Goal: Task Accomplishment & Management: Manage account settings

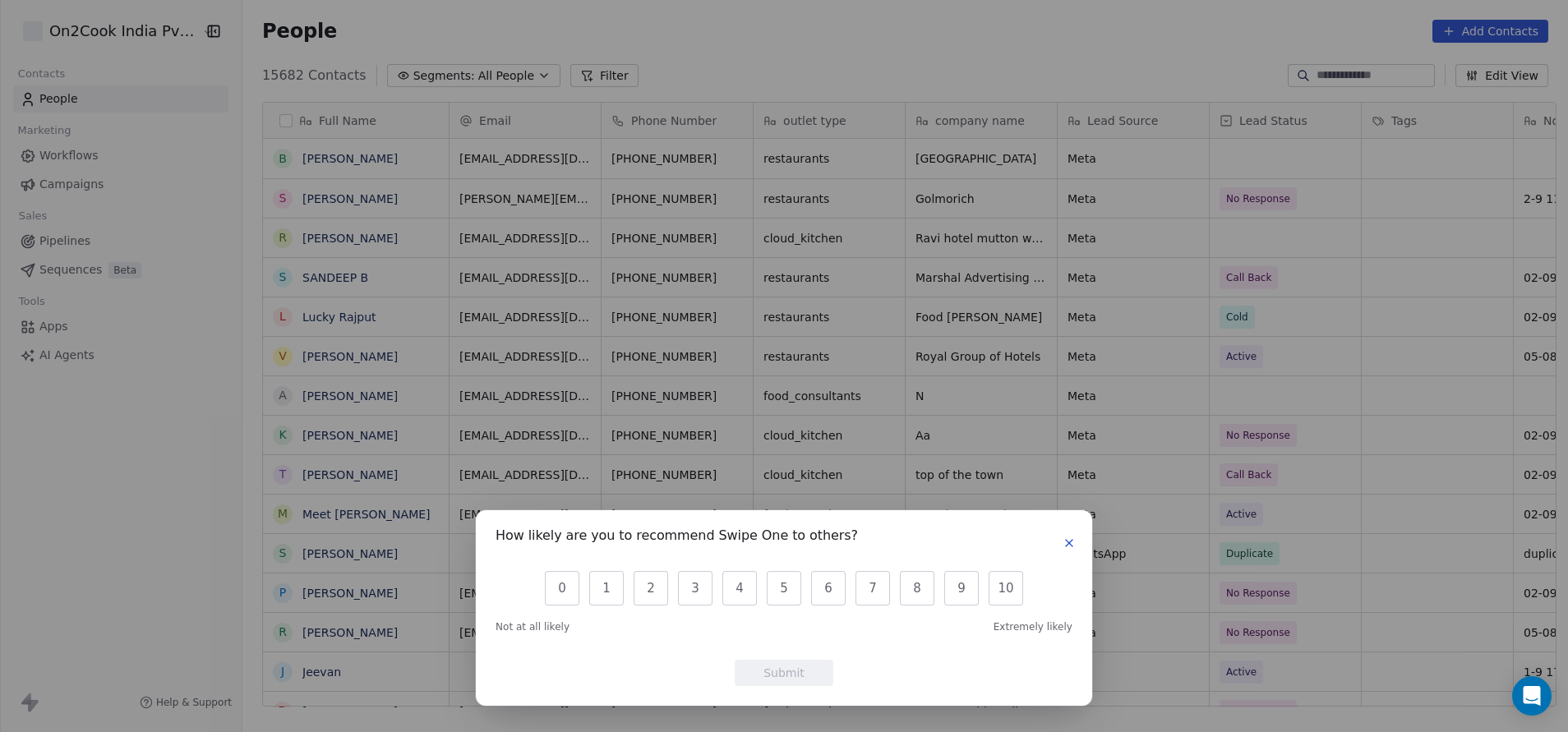
scroll to position [625, 1315]
click at [1066, 538] on icon "button" at bounding box center [1068, 543] width 13 height 13
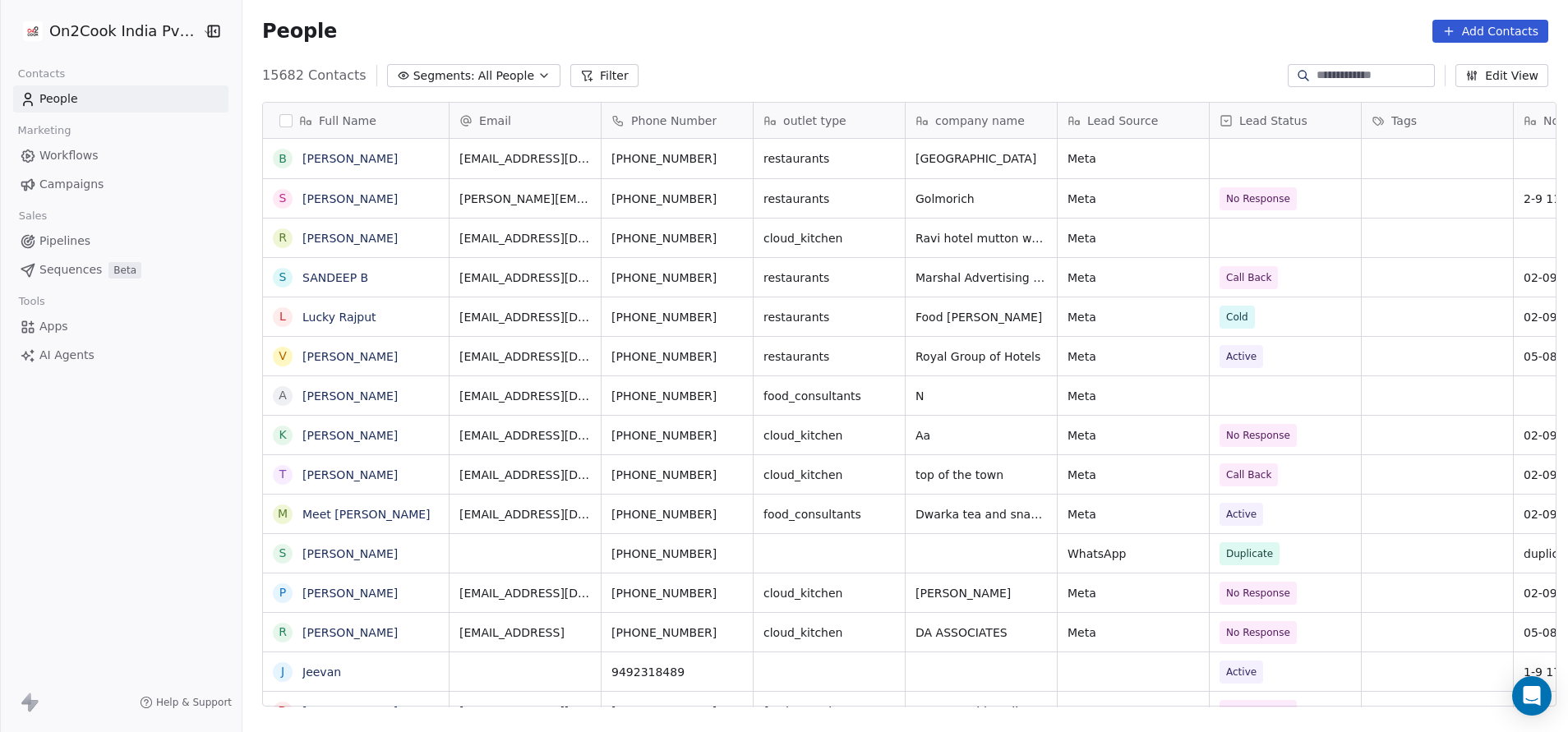
click at [579, 81] on button "Filter" at bounding box center [604, 75] width 68 height 23
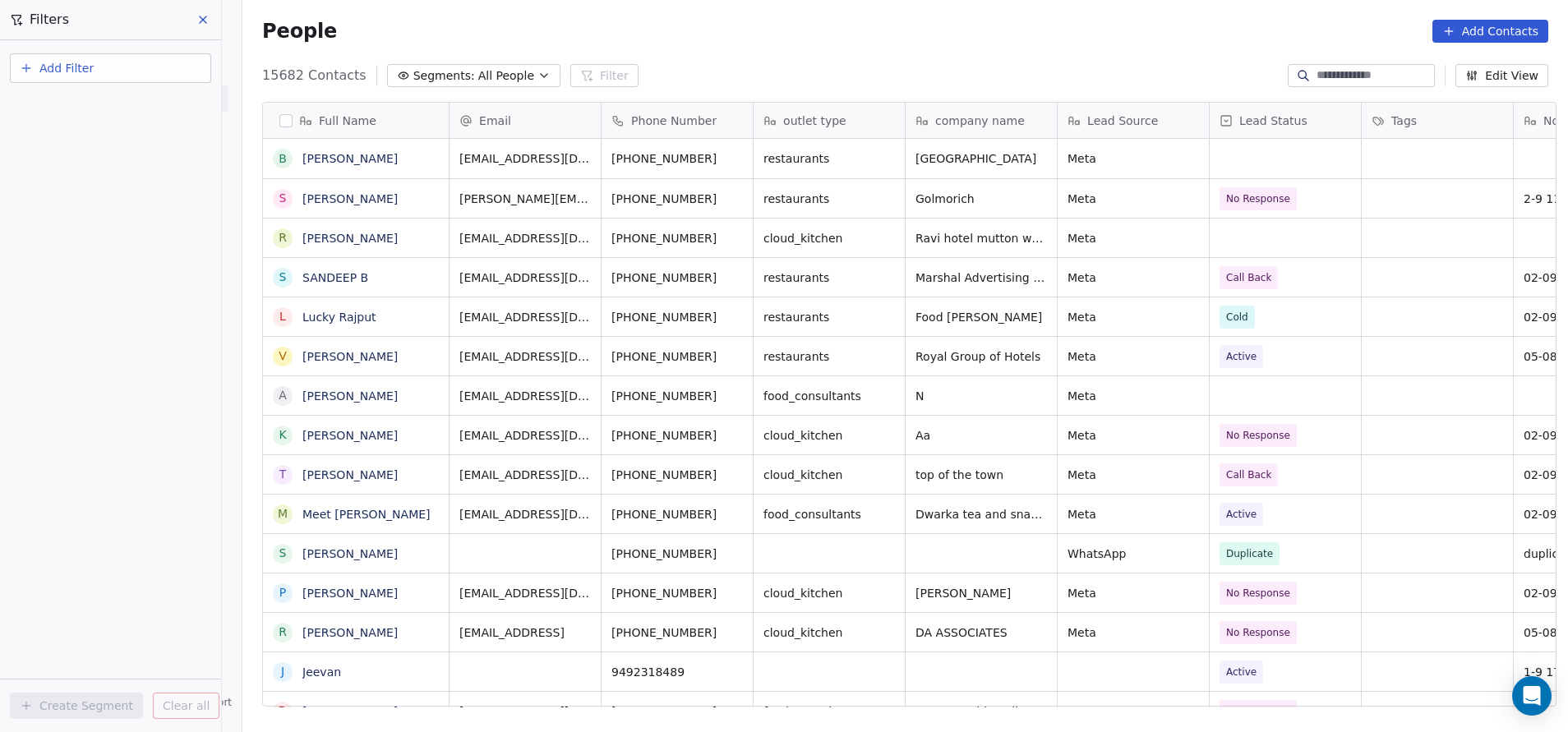
click at [115, 63] on button "Add Filter" at bounding box center [111, 68] width 201 height 30
click at [116, 99] on span "Contact properties" at bounding box center [80, 107] width 107 height 17
type input "***"
click at [137, 164] on div "Assignee" at bounding box center [111, 166] width 167 height 16
click at [118, 182] on div "Includes" at bounding box center [110, 175] width 171 height 26
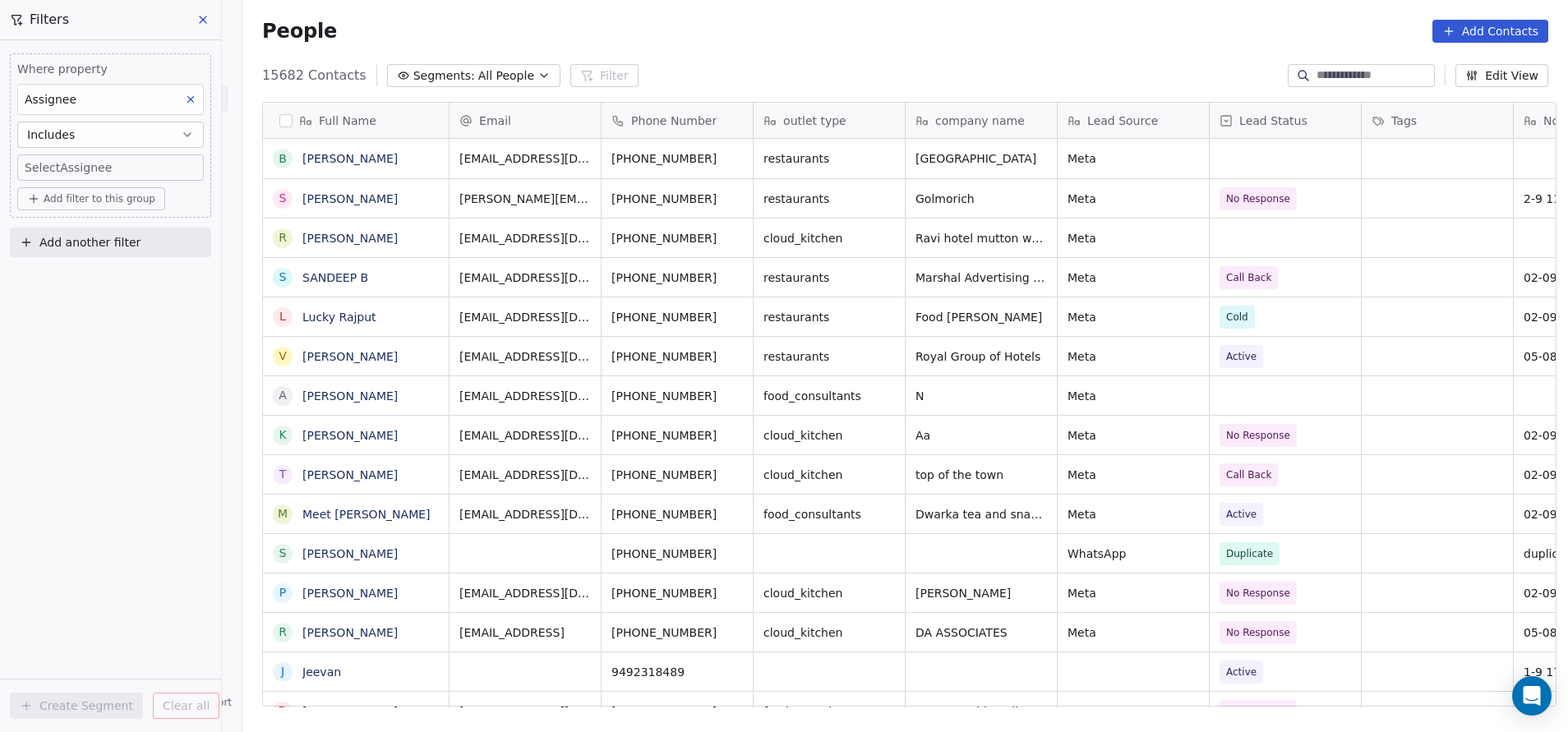
click at [96, 179] on body "On2Cook India Pvt. Ltd. Contacts People Marketing Workflows Campaigns Sales Pip…" at bounding box center [784, 366] width 1568 height 732
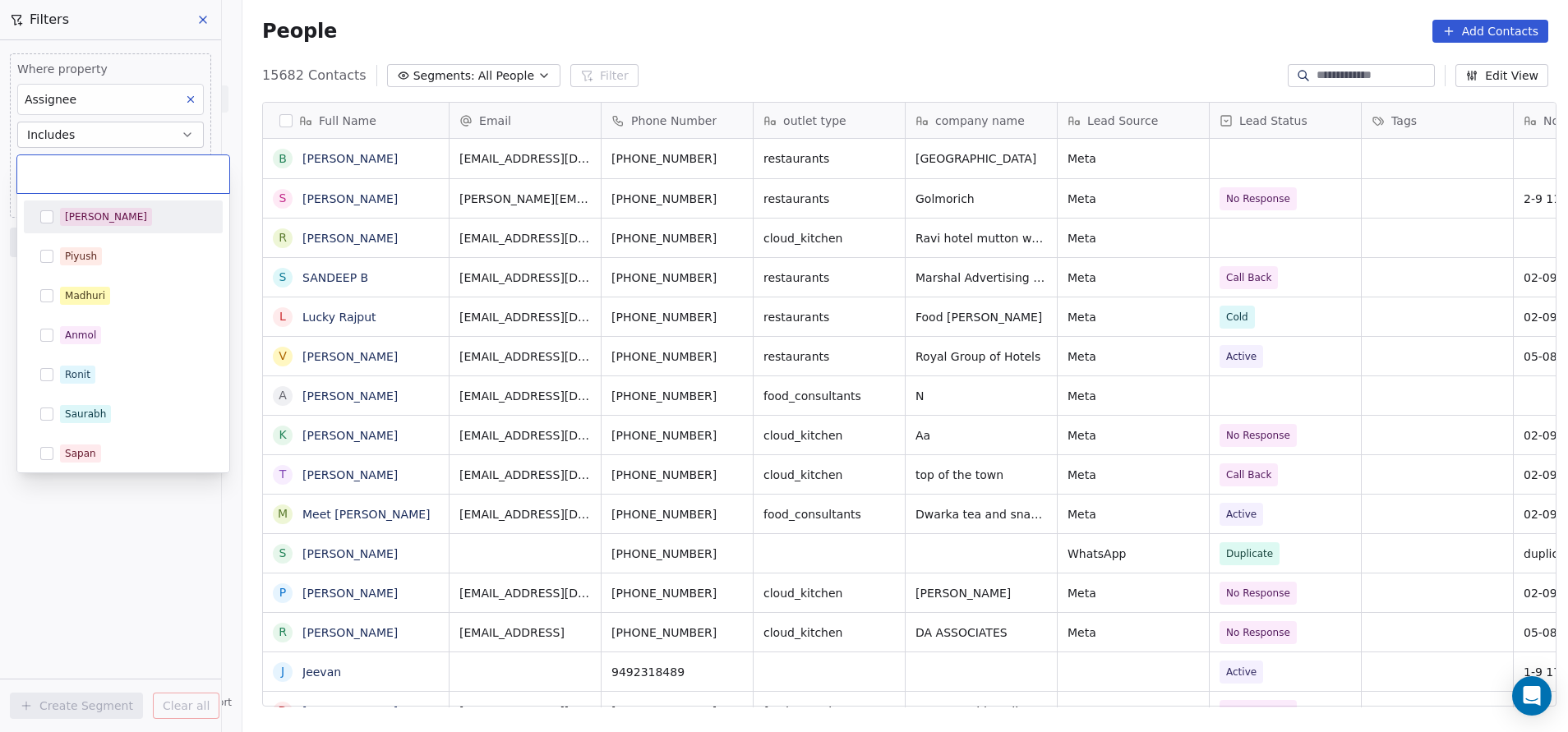
click at [96, 167] on input "text" at bounding box center [123, 174] width 192 height 18
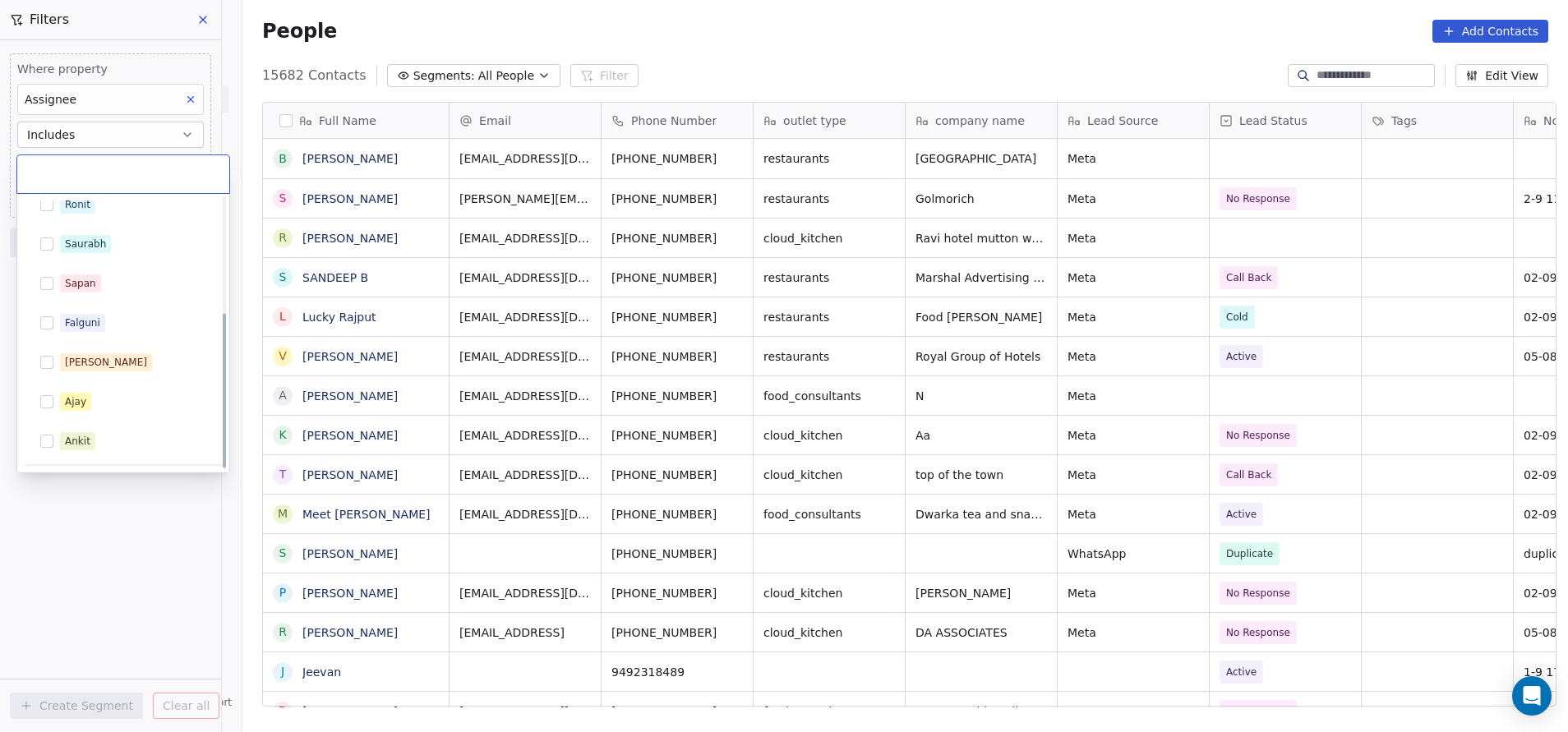
scroll to position [201, 0]
click at [100, 445] on div "Rohit" at bounding box center [132, 449] width 146 height 18
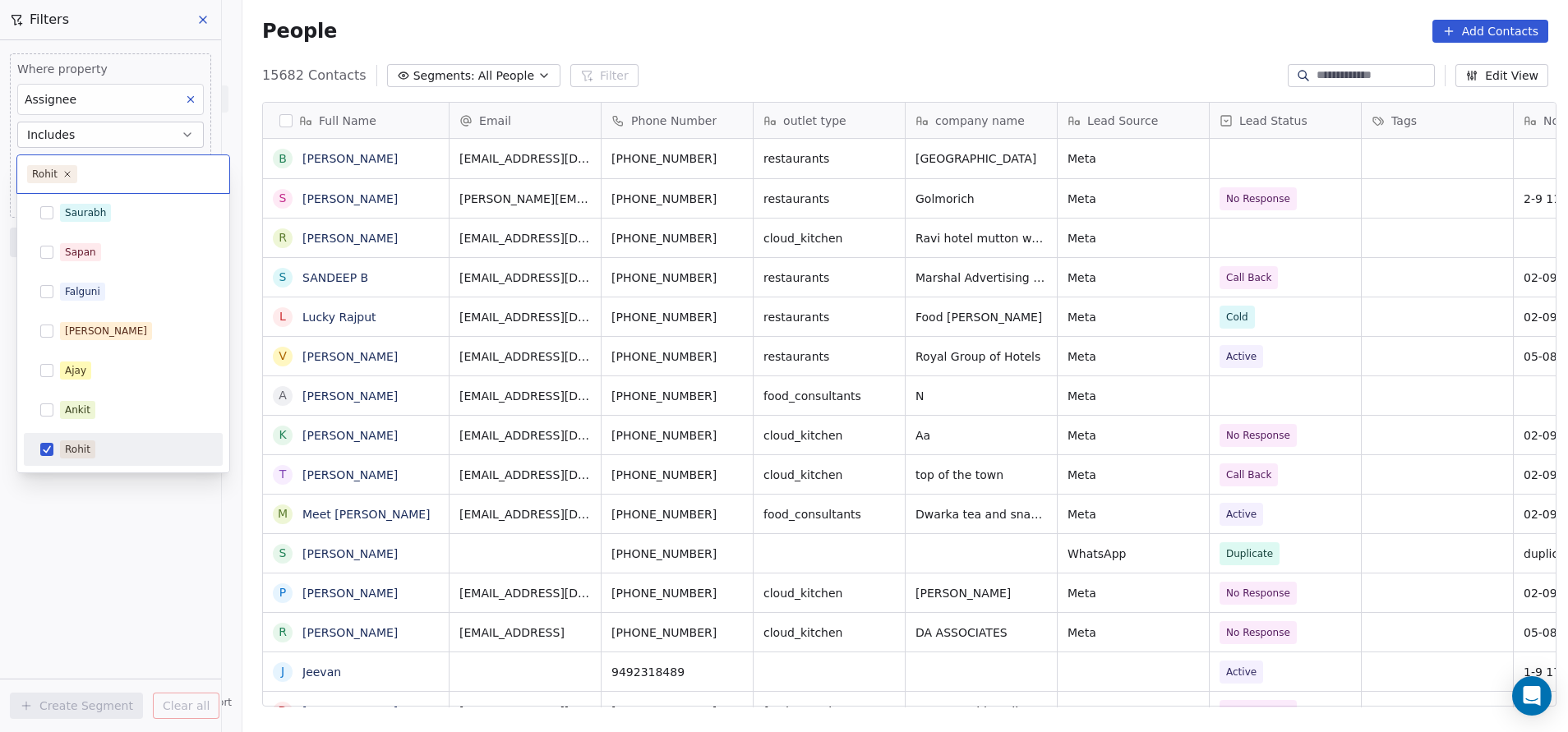
click at [108, 540] on html "On2Cook India Pvt. Ltd. Contacts People Marketing Workflows Campaigns Sales Pip…" at bounding box center [784, 366] width 1568 height 732
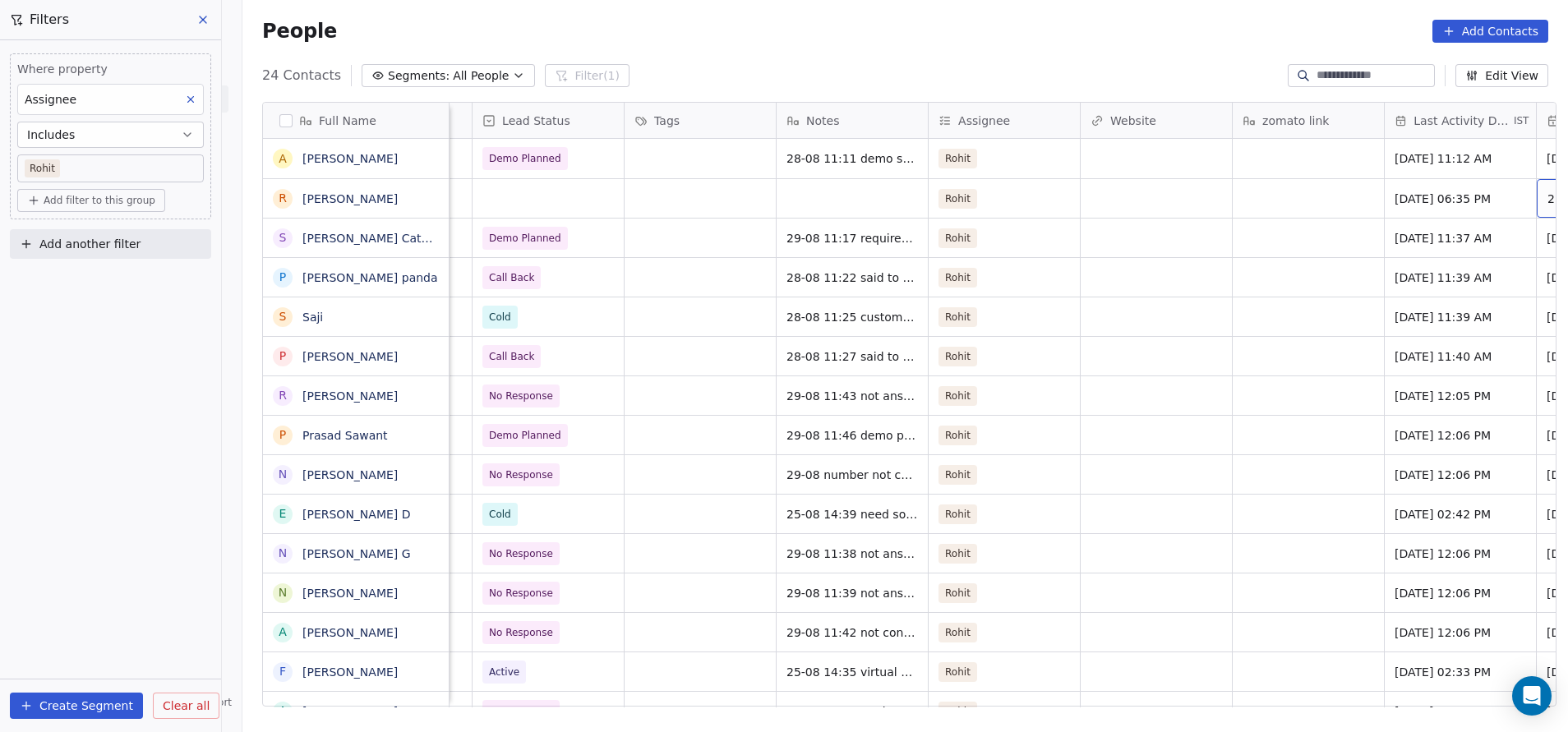
scroll to position [0, 889]
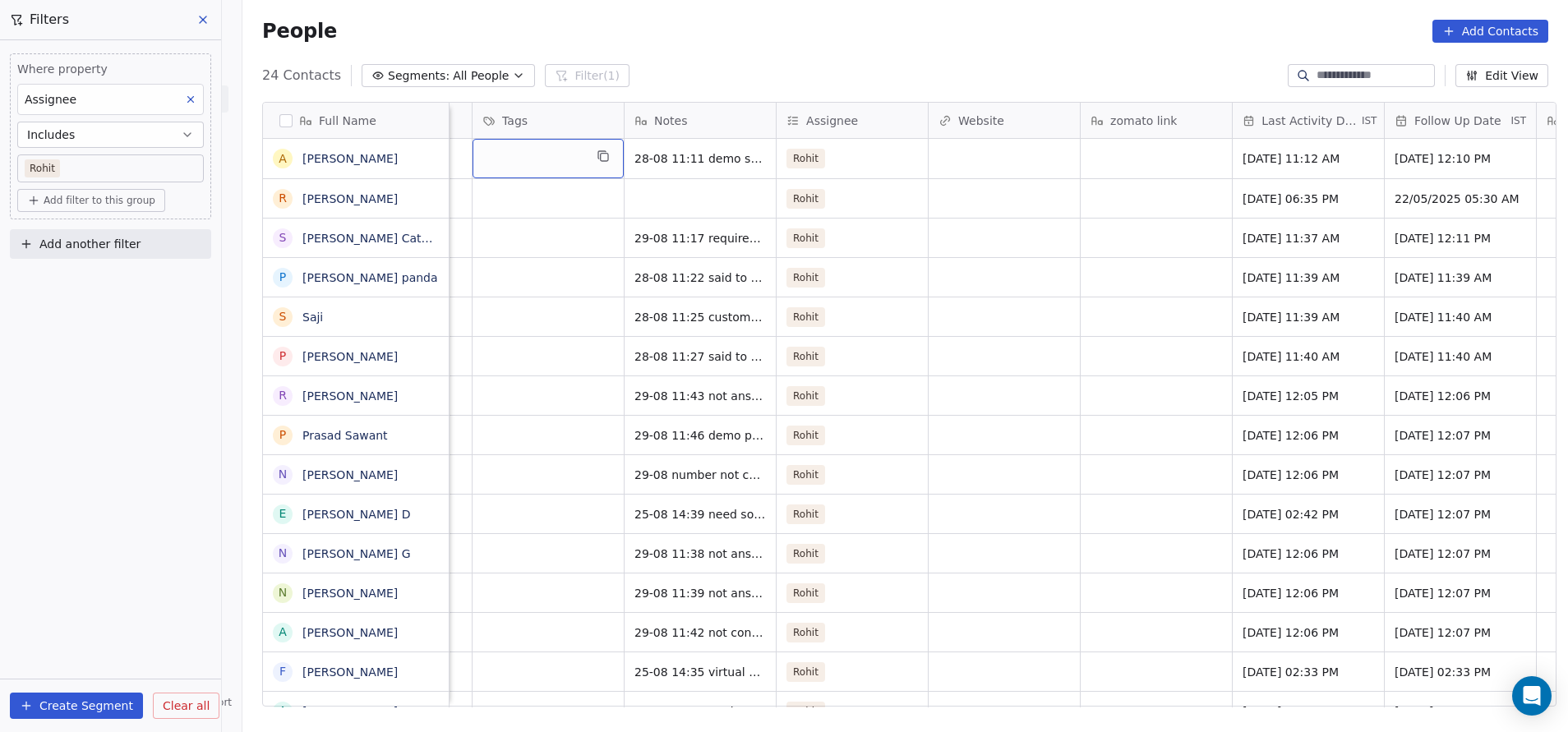
click at [522, 156] on div "grid" at bounding box center [548, 159] width 151 height 39
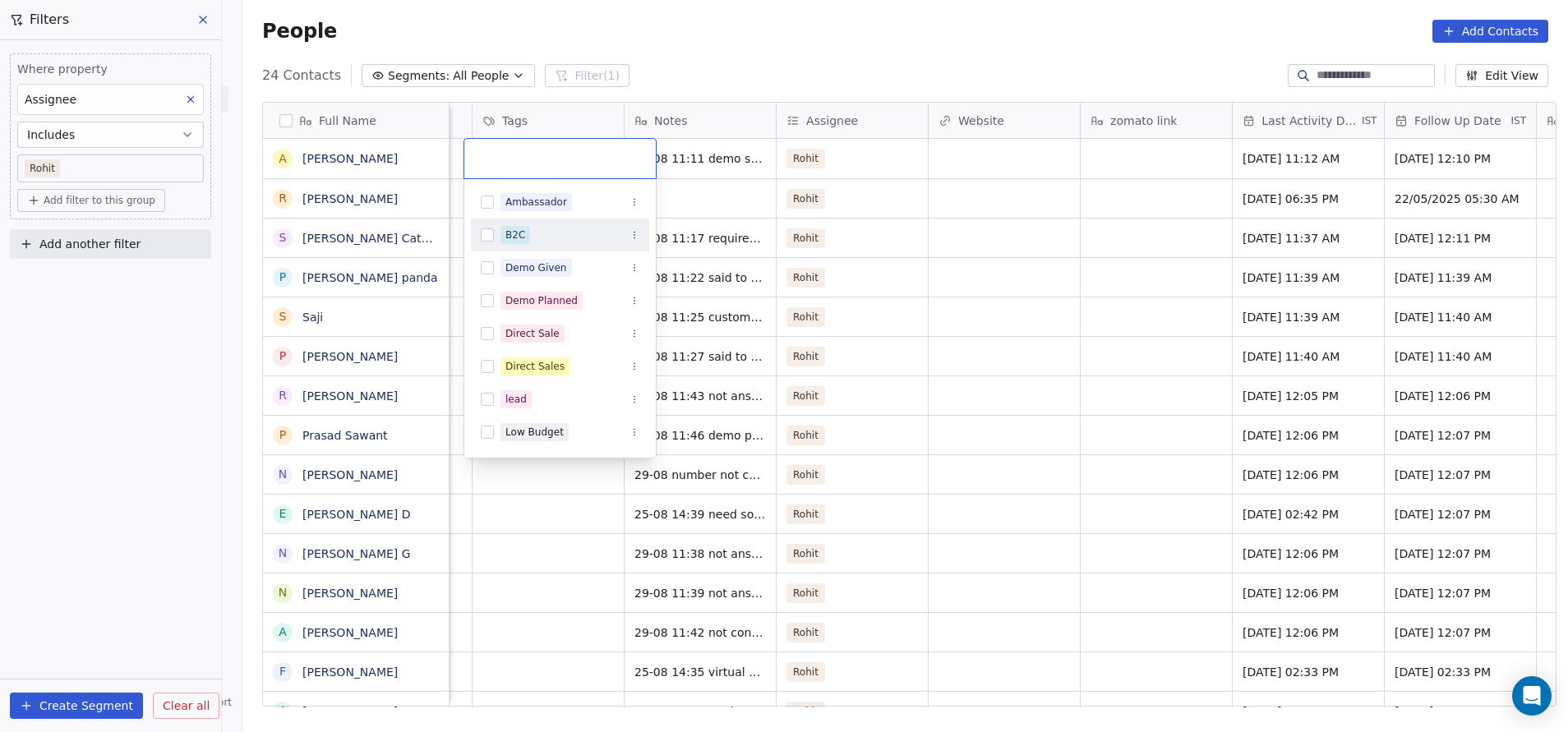
click at [918, 233] on html "On2Cook India Pvt. Ltd. Contacts People Marketing Workflows Campaigns Sales Pip…" at bounding box center [784, 366] width 1568 height 732
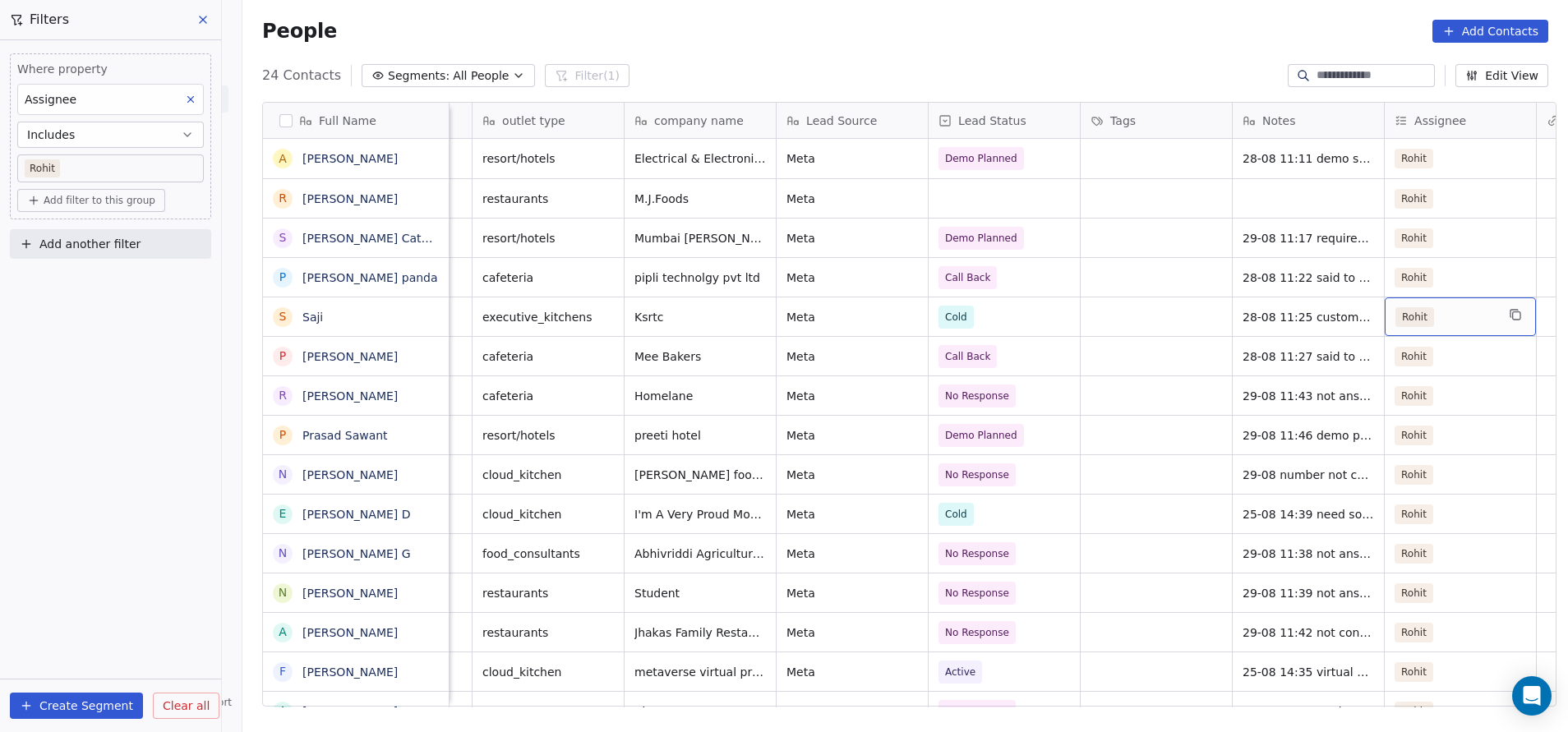
scroll to position [0, 433]
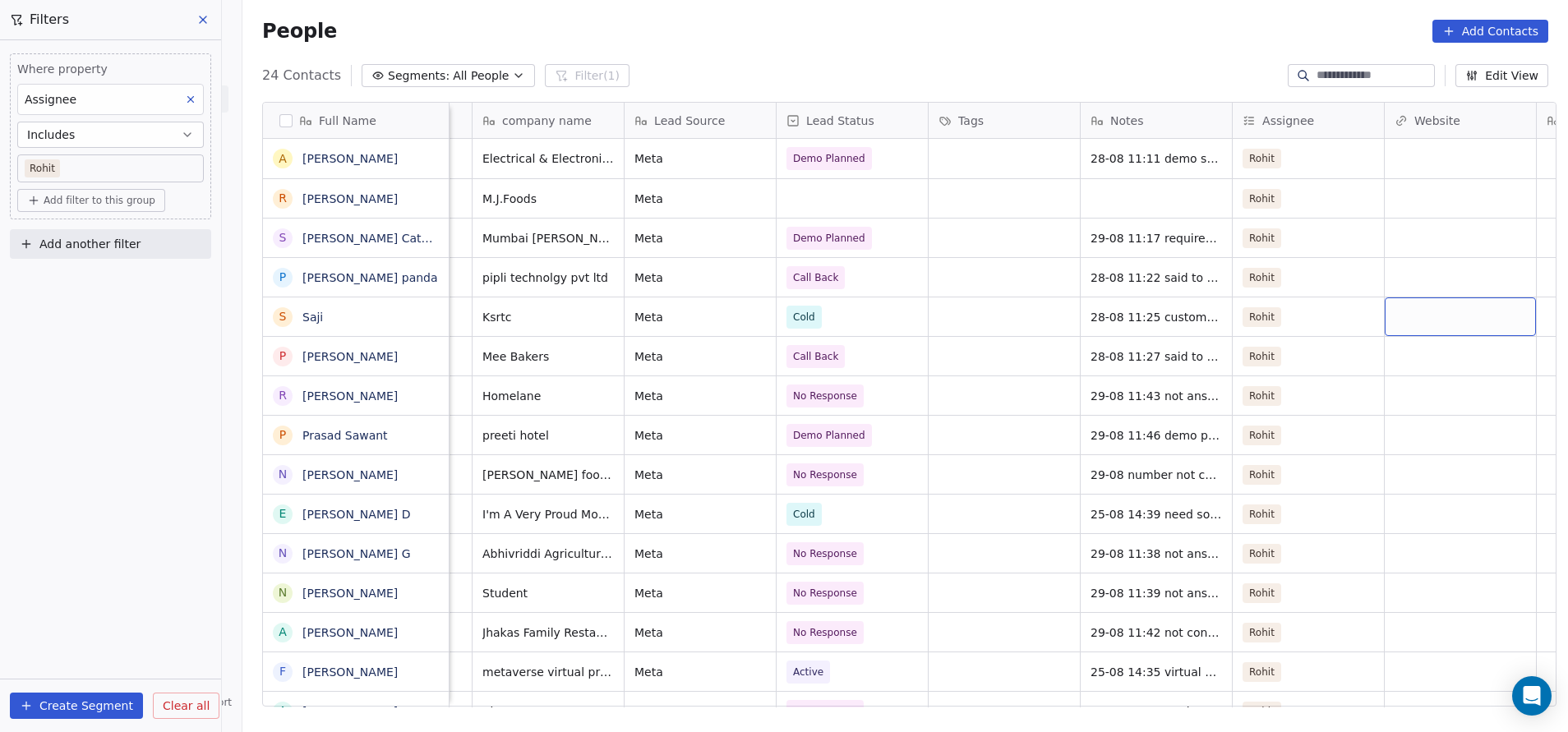
click at [1525, 77] on button "Edit View" at bounding box center [1501, 75] width 93 height 23
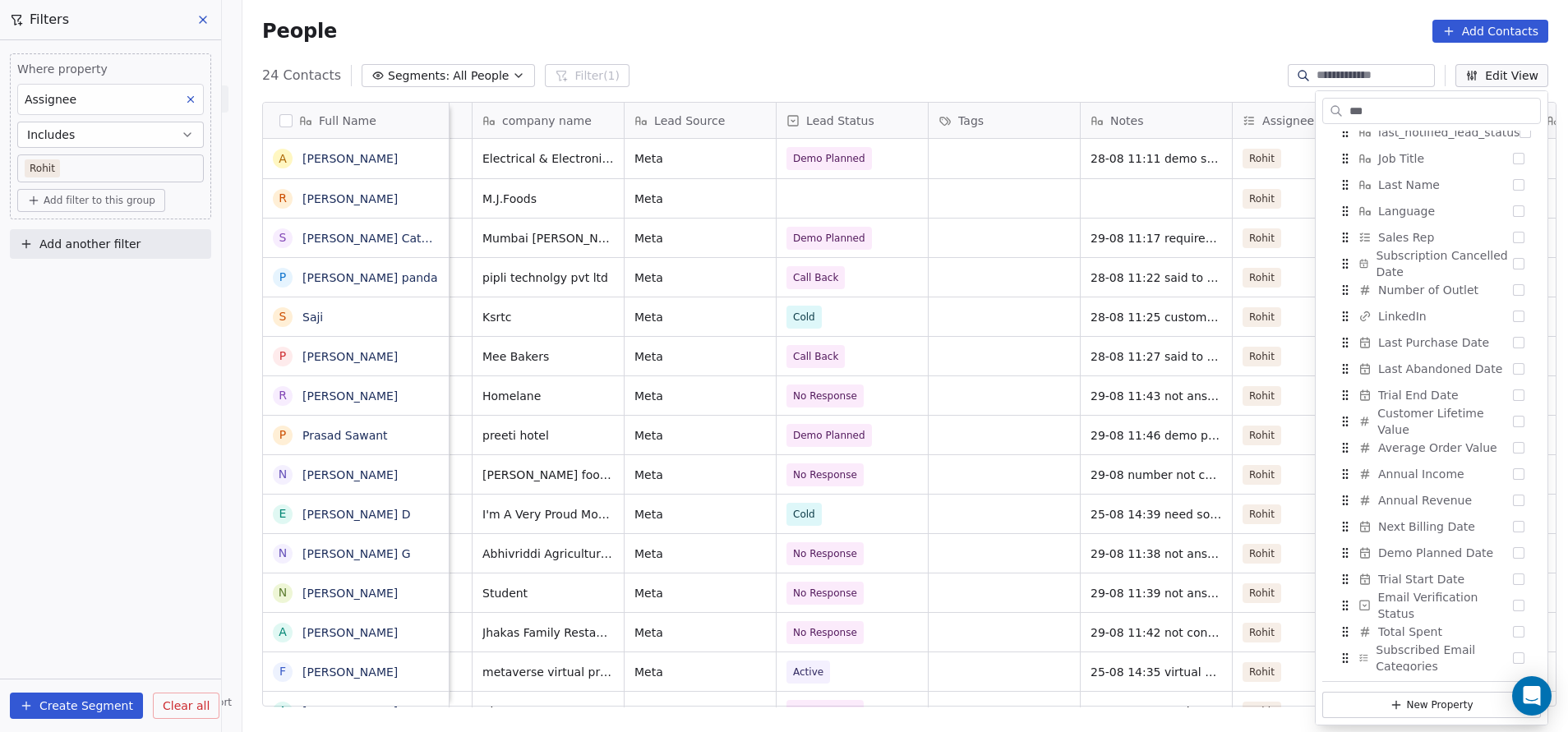
scroll to position [0, 0]
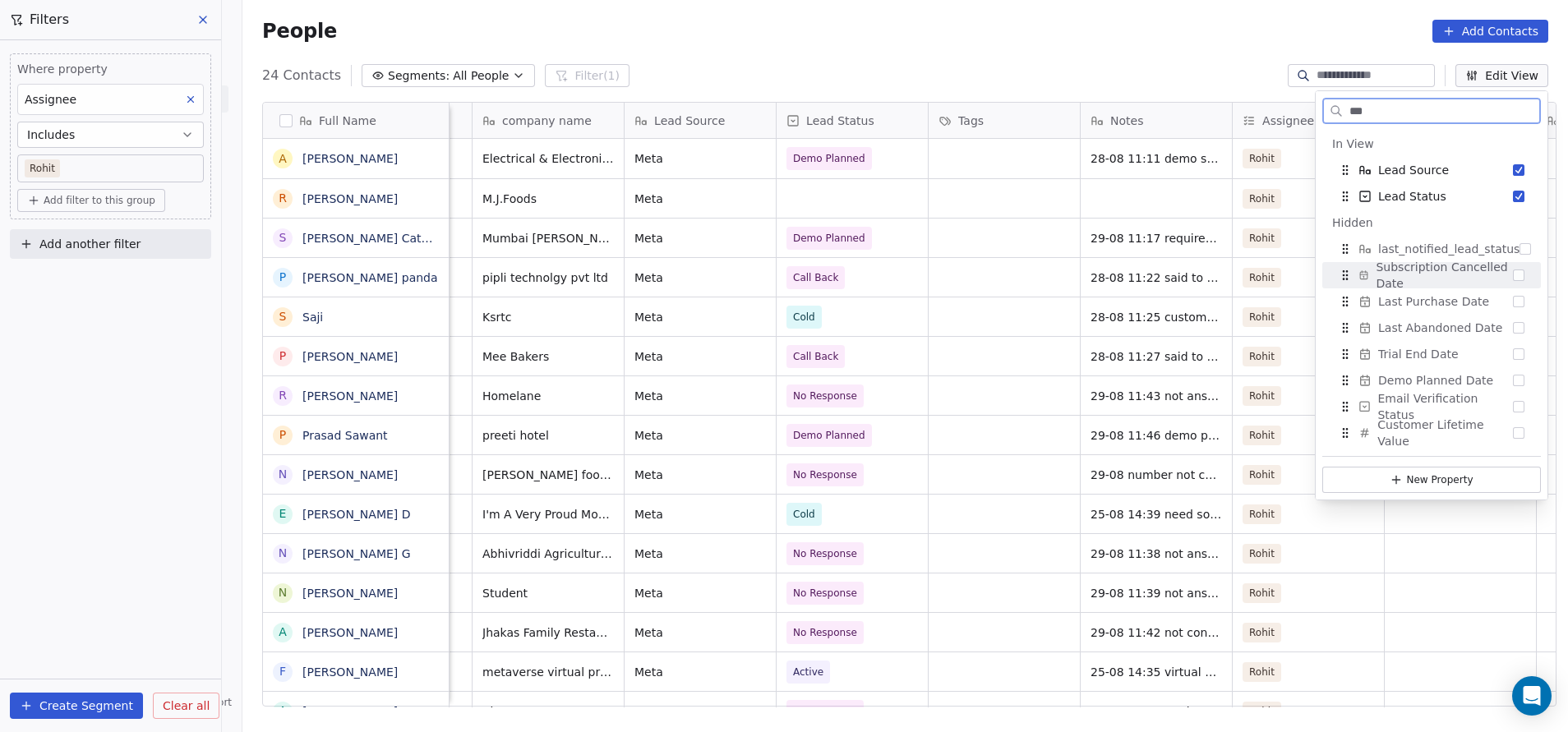
click at [1417, 98] on div "***" at bounding box center [1432, 111] width 218 height 26
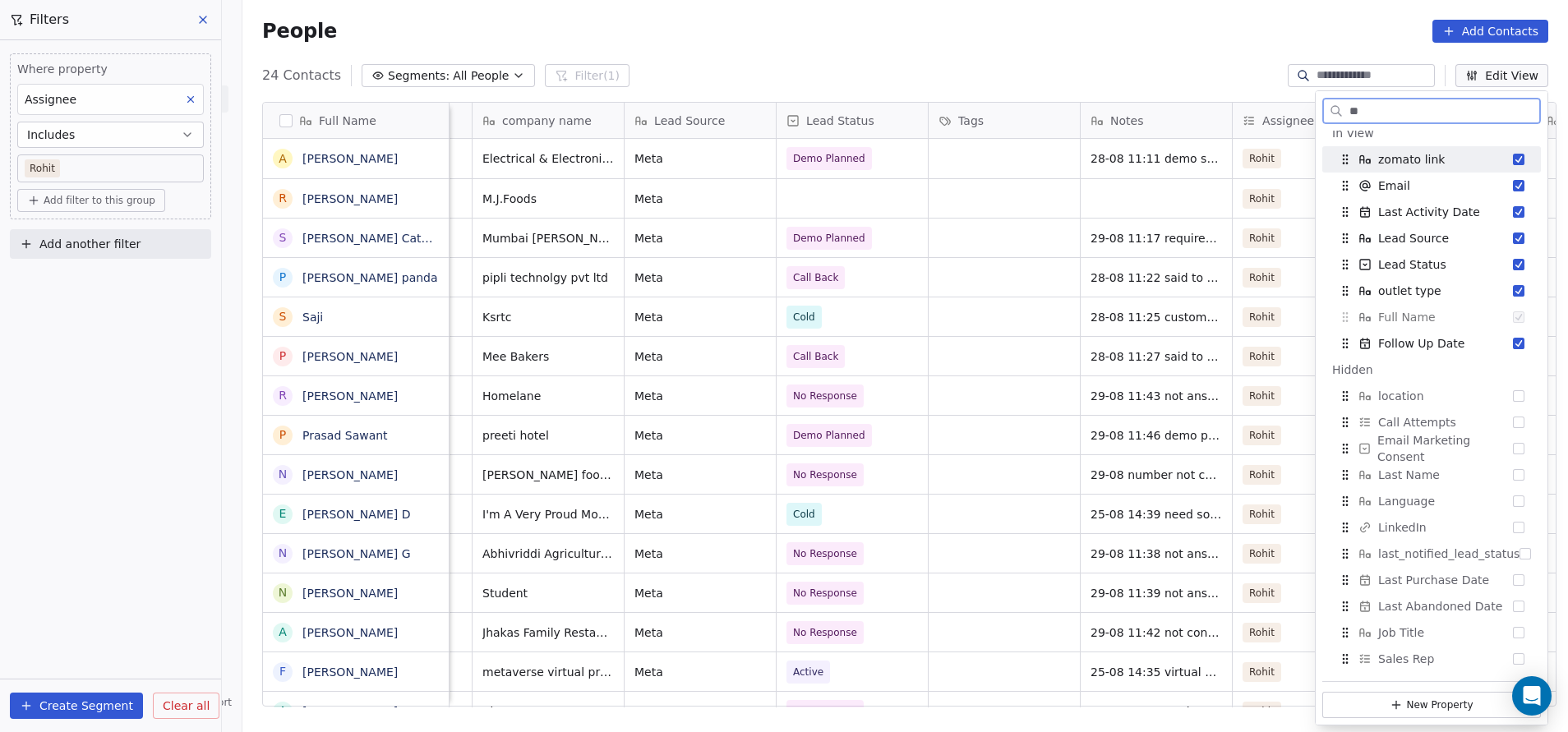
type input "*"
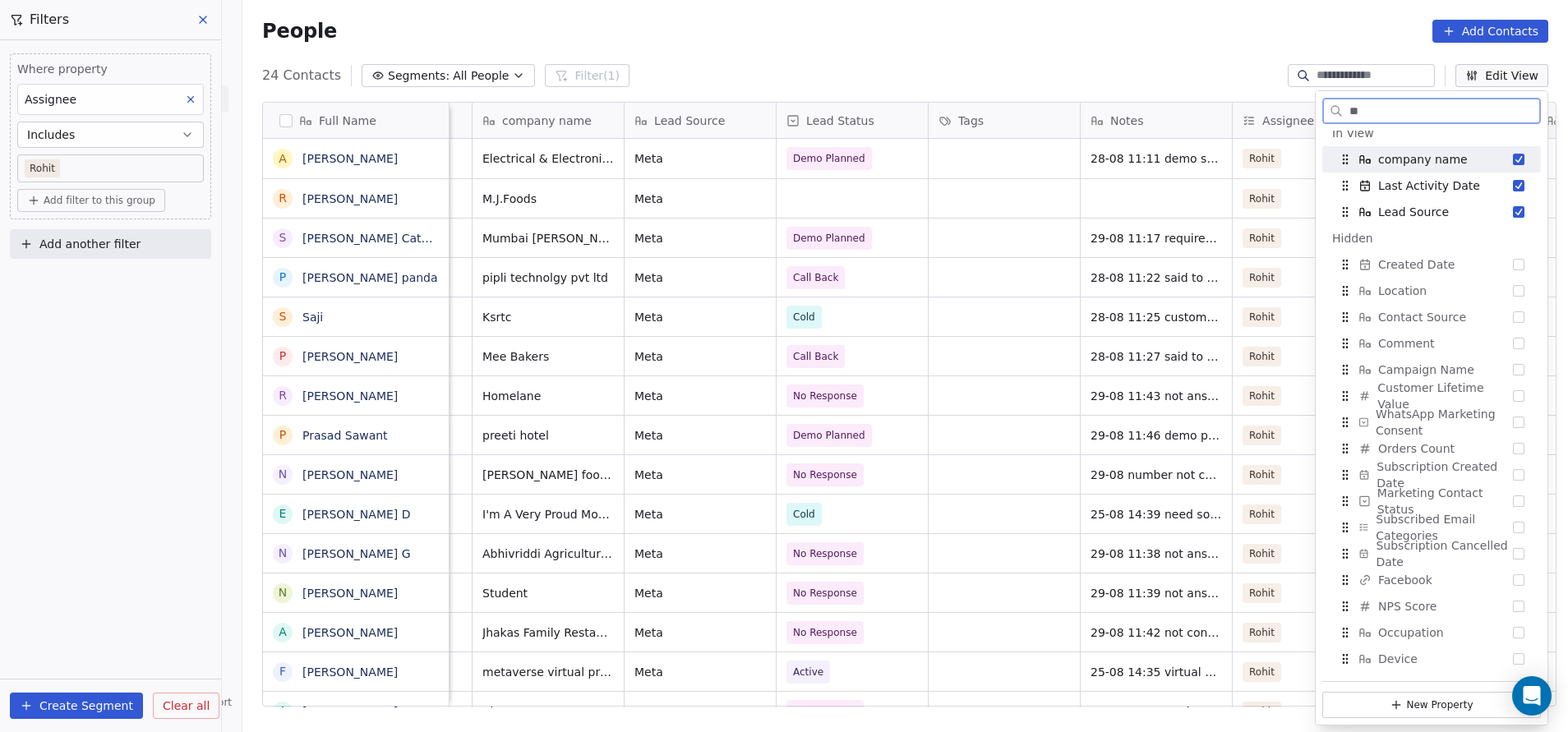
scroll to position [0, 0]
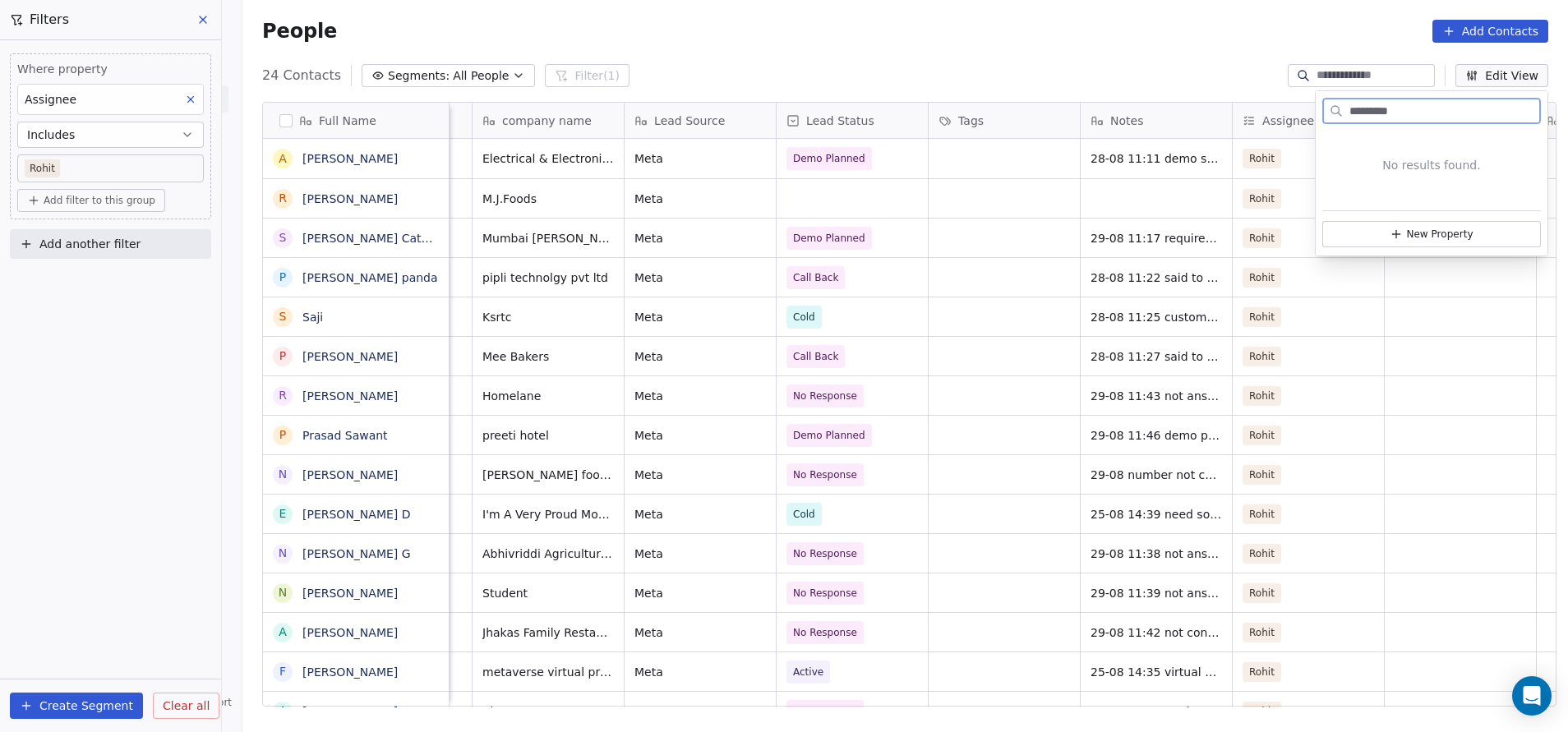
type input "*********"
click at [1504, 75] on button "Edit View" at bounding box center [1501, 75] width 93 height 23
click at [1501, 67] on button "Edit View" at bounding box center [1501, 75] width 93 height 23
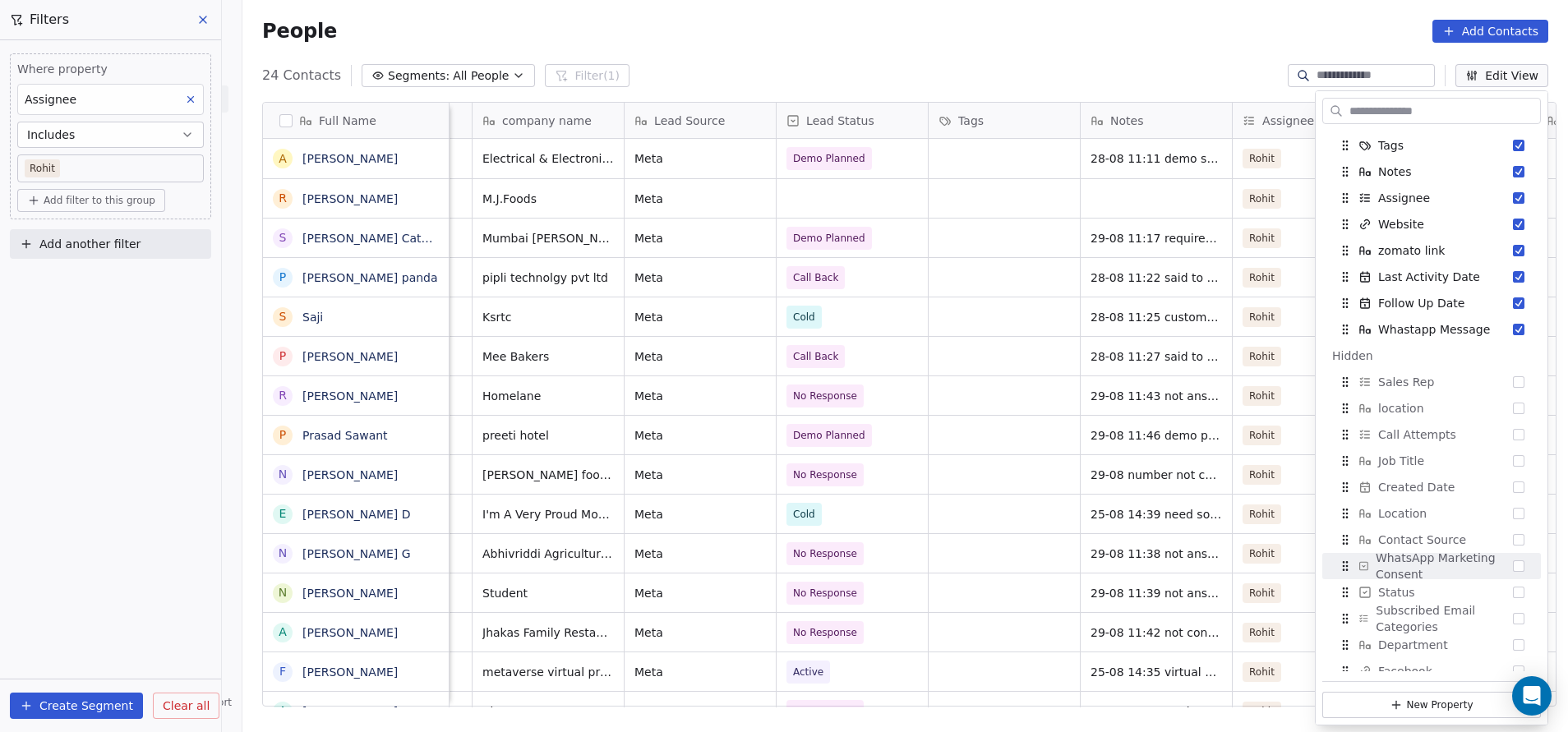
scroll to position [247, 0]
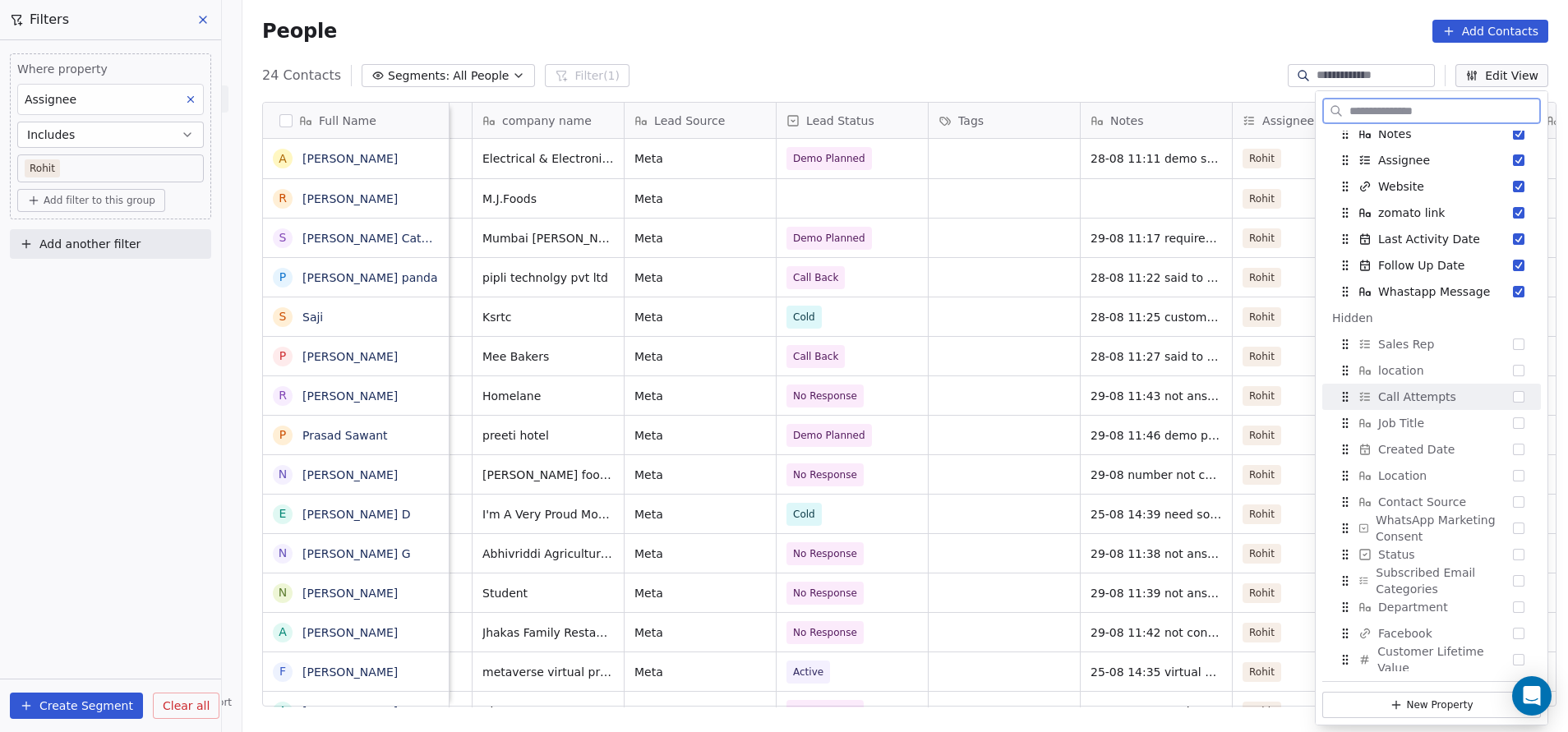
click at [1487, 392] on div "Call Attempts" at bounding box center [1431, 397] width 206 height 26
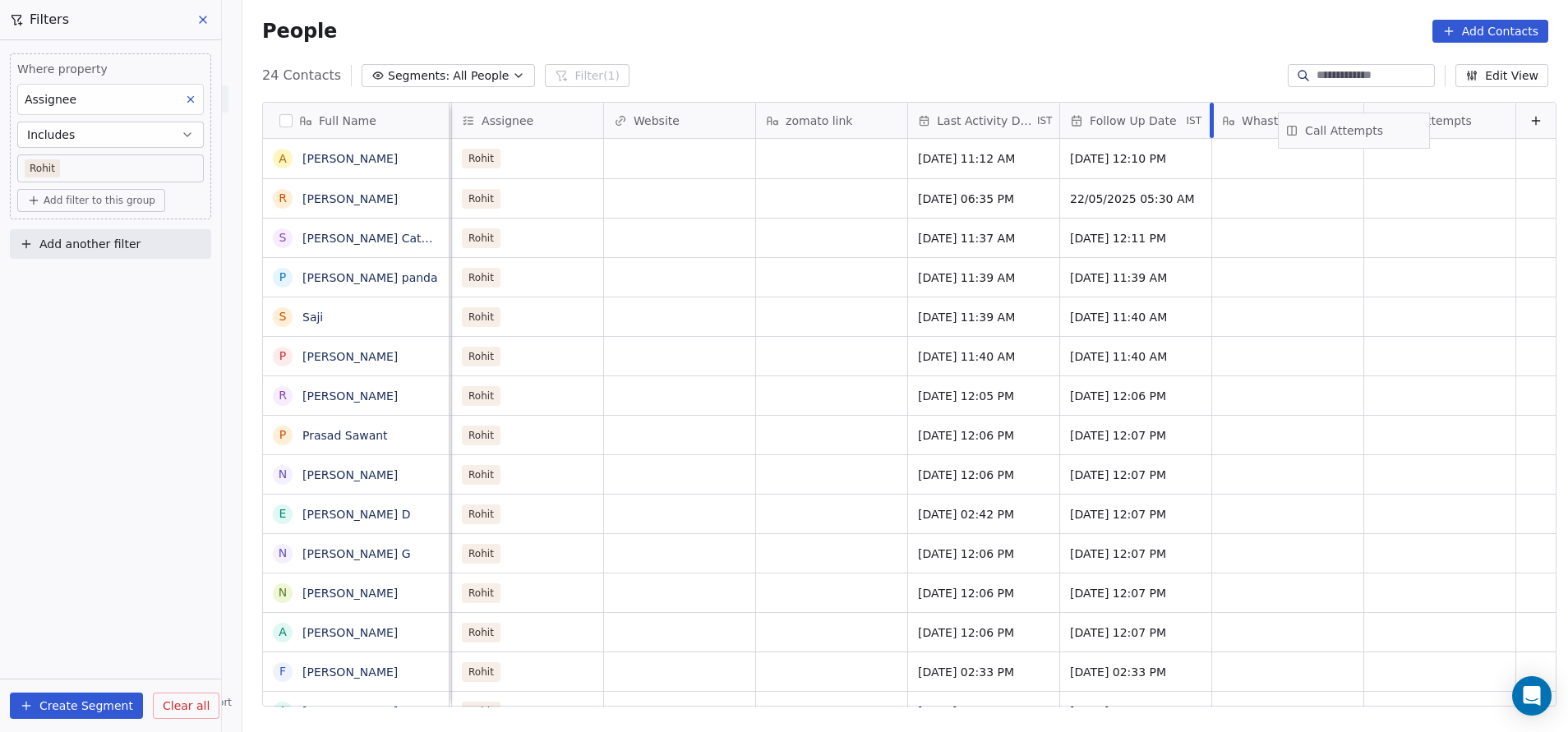
scroll to position [0, 1233]
drag, startPoint x: 1461, startPoint y: 113, endPoint x: 1291, endPoint y: 159, distance: 176.1
click at [1408, 154] on div "grid" at bounding box center [1439, 159] width 151 height 39
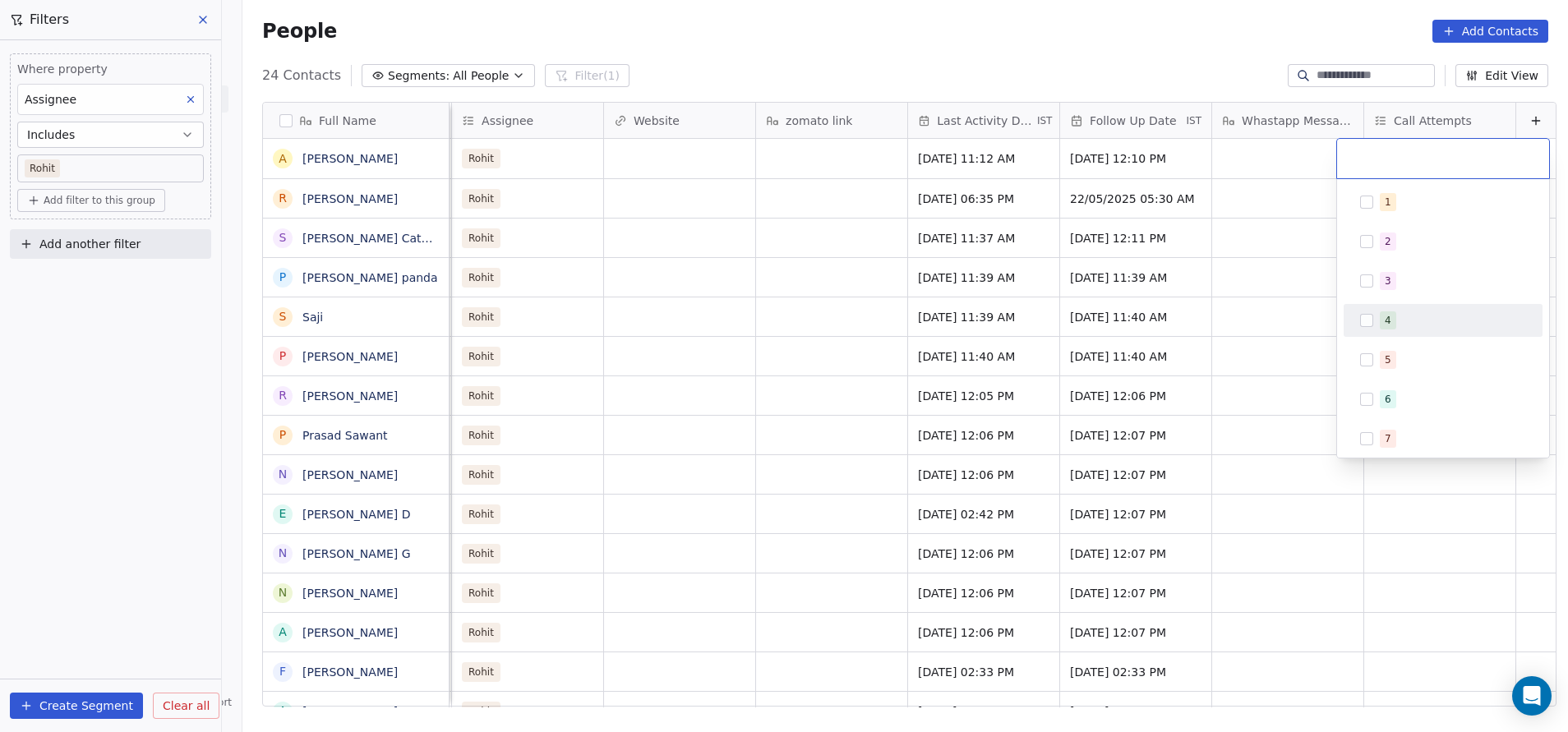
click at [1281, 306] on html "On2Cook India Pvt. Ltd. Contacts People Marketing Workflows Campaigns Sales Pip…" at bounding box center [784, 366] width 1568 height 732
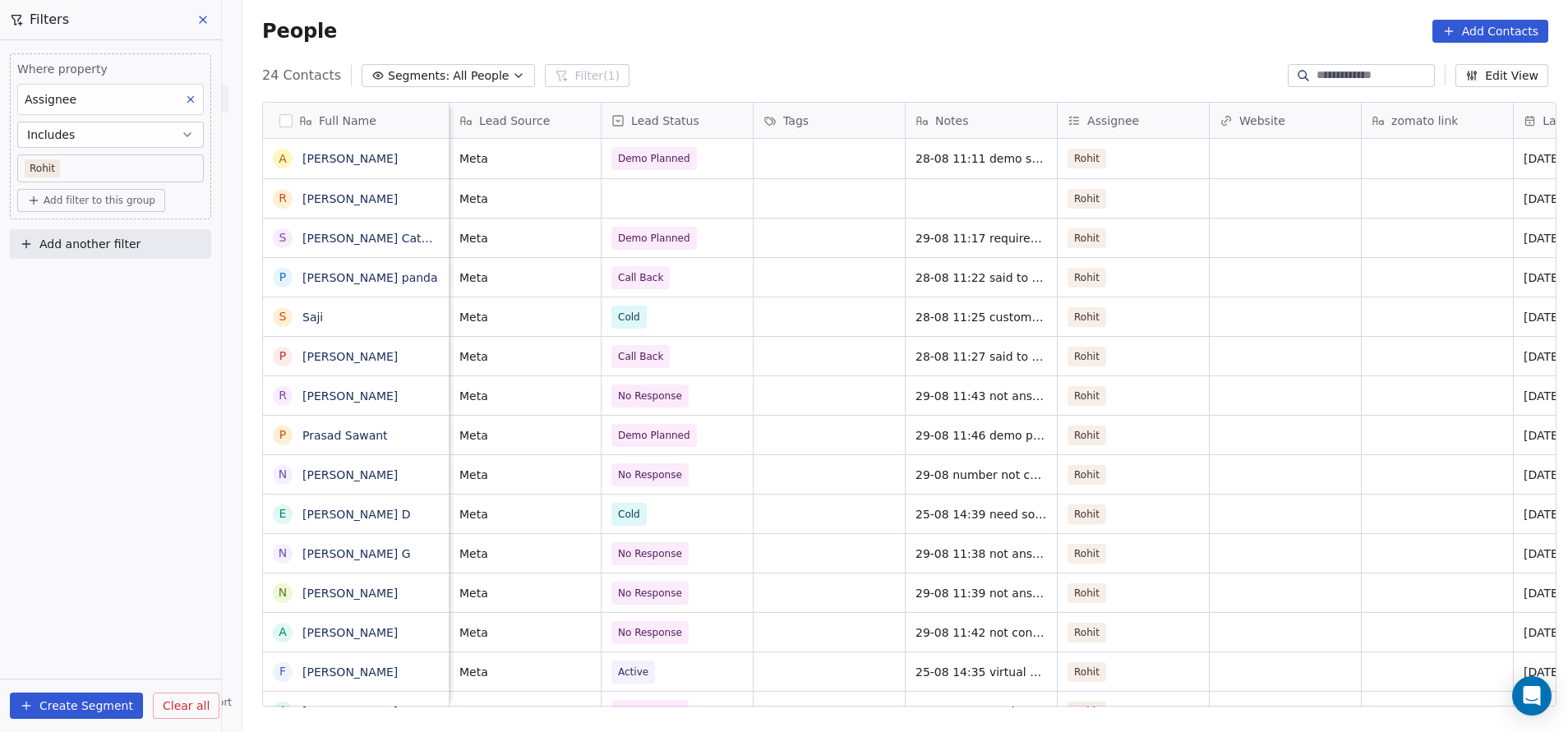
scroll to position [0, 456]
